Goal: Information Seeking & Learning: Learn about a topic

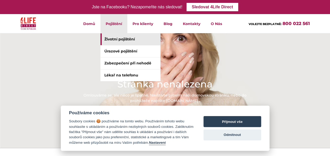
click at [107, 38] on link "Životní pojištění" at bounding box center [131, 39] width 60 height 12
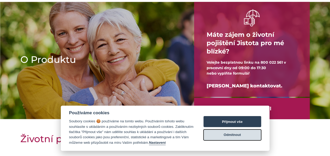
click at [214, 134] on button "Odmítnout" at bounding box center [233, 135] width 58 height 11
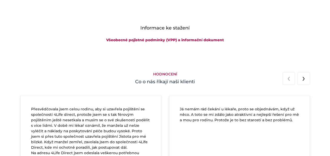
scroll to position [890, 0]
click at [212, 77] on div "Hodnocení Co o nás říkají naši klienti" at bounding box center [165, 77] width 298 height 28
